Goal: Navigation & Orientation: Find specific page/section

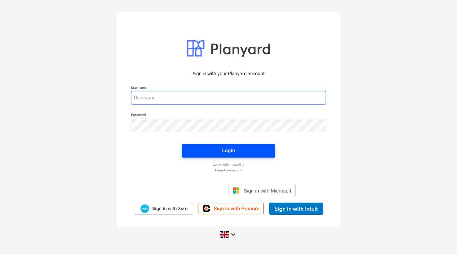
type input "[PERSON_NAME][EMAIL_ADDRESS][DOMAIN_NAME]"
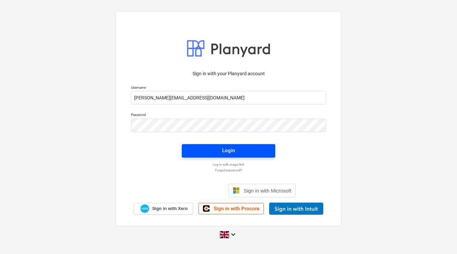
click at [241, 148] on span "Login" at bounding box center [228, 150] width 77 height 9
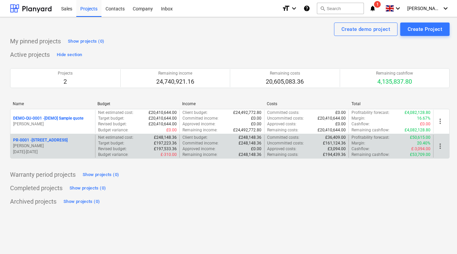
click at [57, 138] on p "PR-0001 - [STREET_ADDRESS]" at bounding box center [40, 141] width 54 height 6
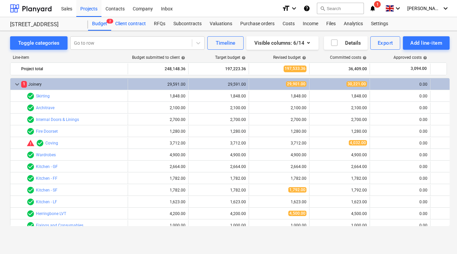
click at [124, 22] on div "Client contract" at bounding box center [130, 23] width 39 height 13
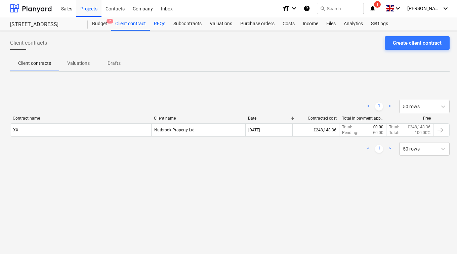
click at [163, 27] on div "RFQs" at bounding box center [159, 23] width 19 height 13
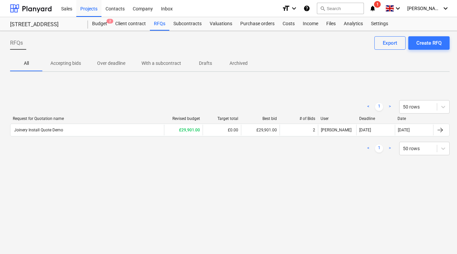
click at [70, 60] on p "Accepting bids" at bounding box center [65, 63] width 31 height 7
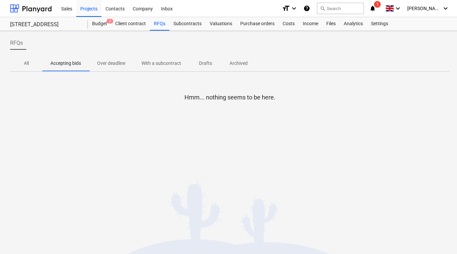
click at [118, 61] on p "Over deadline" at bounding box center [111, 63] width 28 height 7
click at [176, 68] on span "With a subcontract" at bounding box center [161, 63] width 56 height 11
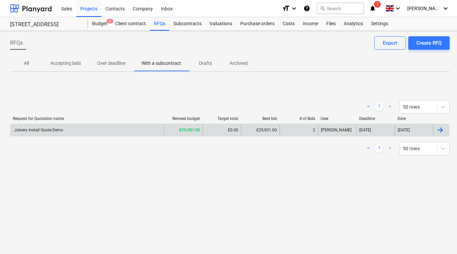
click at [69, 133] on div "Joinery Install Quote Demo" at bounding box center [87, 130] width 154 height 11
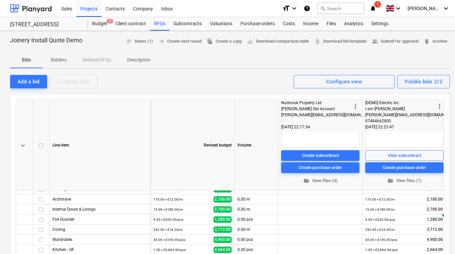
scroll to position [19, 0]
click at [105, 25] on div "Budget 2" at bounding box center [99, 23] width 23 height 13
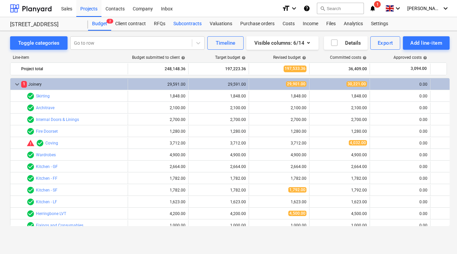
click at [200, 30] on div "Subcontracts" at bounding box center [187, 23] width 36 height 13
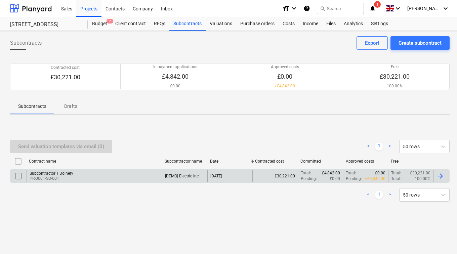
click at [60, 179] on p "PR-0001-SO-001" at bounding box center [52, 179] width 44 height 6
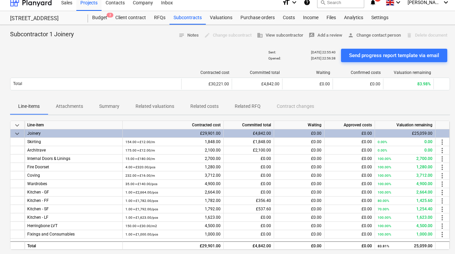
scroll to position [0, 0]
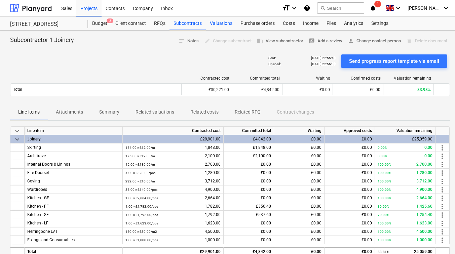
click at [225, 19] on div "Valuations" at bounding box center [221, 23] width 31 height 13
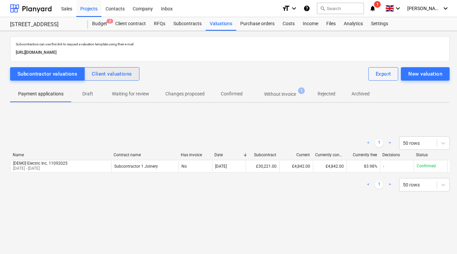
click at [102, 77] on div "Client valuations" at bounding box center [112, 74] width 40 height 9
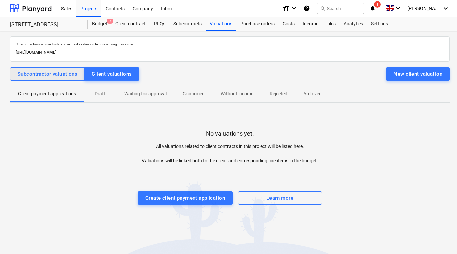
click at [55, 78] on button "Subcontractor valuations" at bounding box center [47, 73] width 75 height 13
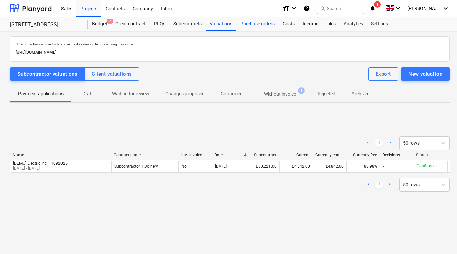
click at [238, 19] on div "Purchase orders" at bounding box center [257, 23] width 42 height 13
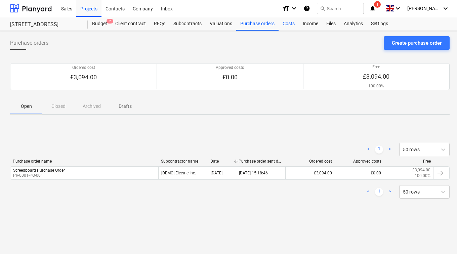
click at [287, 22] on div "Costs" at bounding box center [289, 23] width 20 height 13
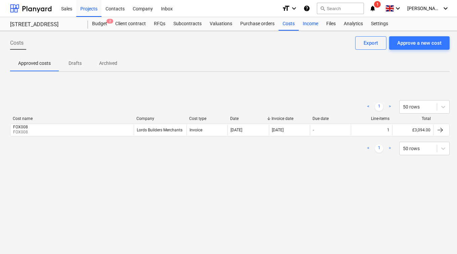
click at [307, 25] on div "Income" at bounding box center [311, 23] width 24 height 13
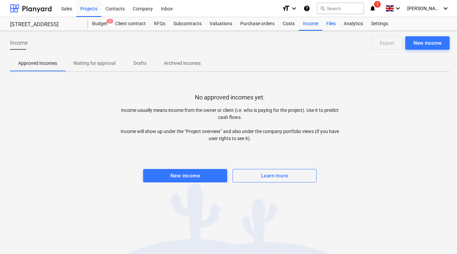
click at [331, 24] on div "Files" at bounding box center [330, 23] width 17 height 13
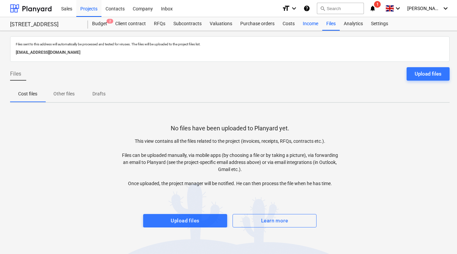
click at [313, 26] on div "Income" at bounding box center [311, 23] width 24 height 13
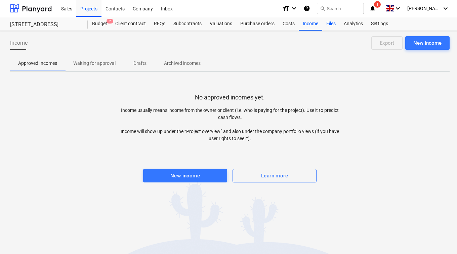
click at [335, 29] on div "Files" at bounding box center [330, 23] width 17 height 13
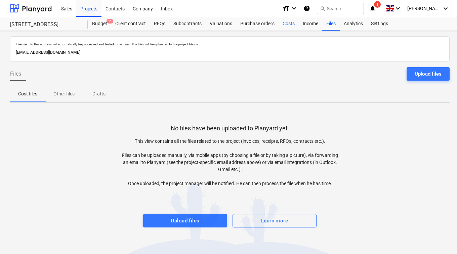
click at [290, 24] on div "Costs" at bounding box center [289, 23] width 20 height 13
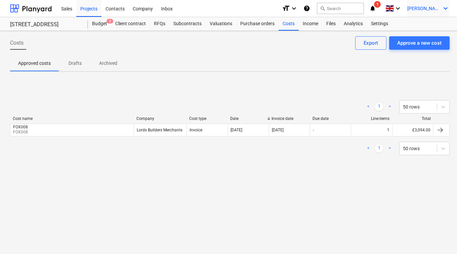
click at [431, 8] on span "[PERSON_NAME]" at bounding box center [424, 8] width 34 height 5
click at [308, 66] on div at bounding box center [228, 127] width 457 height 254
